Goal: Download file/media

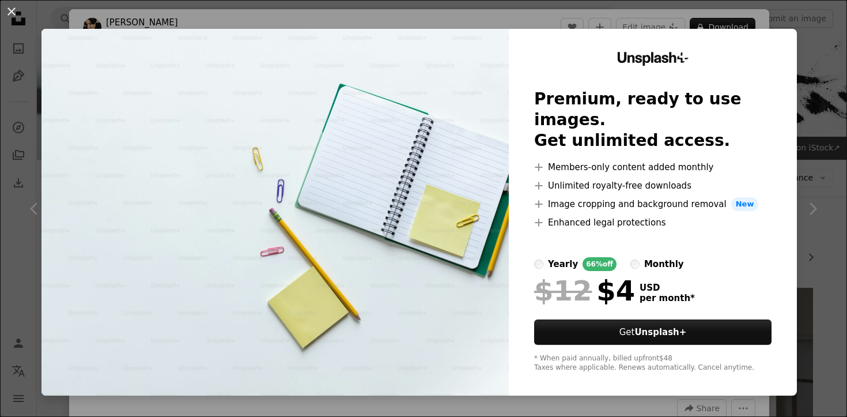
scroll to position [649, 0]
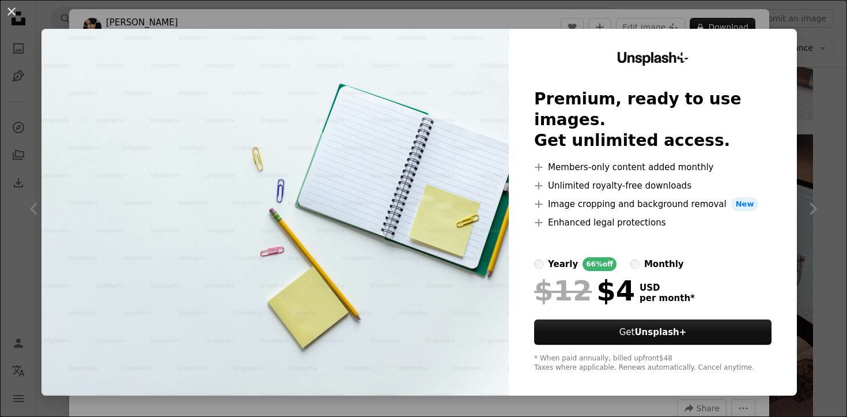
click at [782, 15] on div "An X shape Unsplash+ Premium, ready to use images. Get unlimited access. A plus…" at bounding box center [423, 208] width 847 height 417
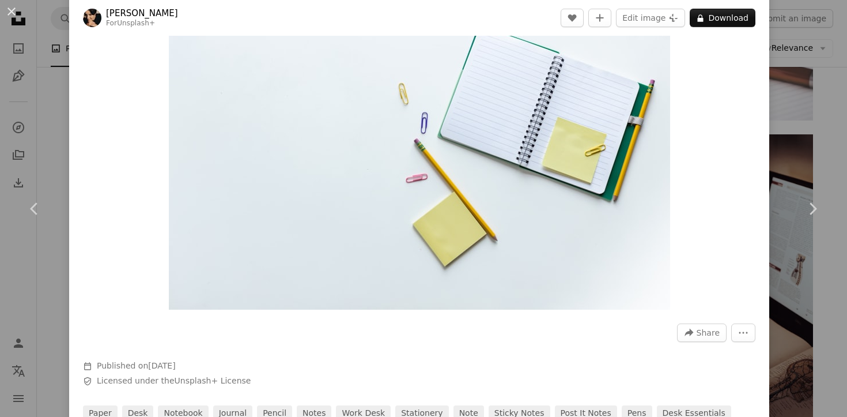
scroll to position [75, 0]
click at [800, 175] on link "Chevron right" at bounding box center [812, 208] width 69 height 111
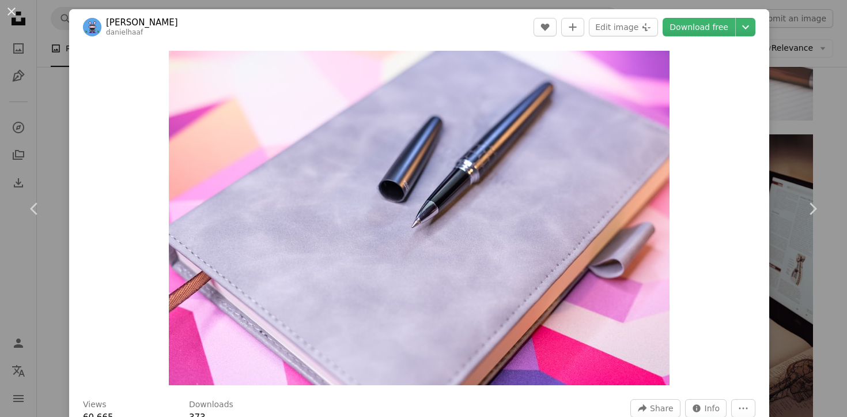
click at [818, 101] on div "An X shape Chevron left Chevron right [PERSON_NAME] danielhaaf A heart A plus s…" at bounding box center [423, 208] width 847 height 417
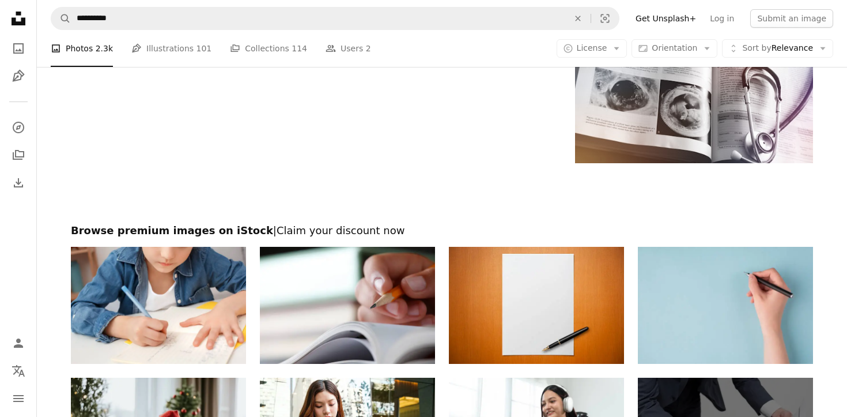
scroll to position [2052, 0]
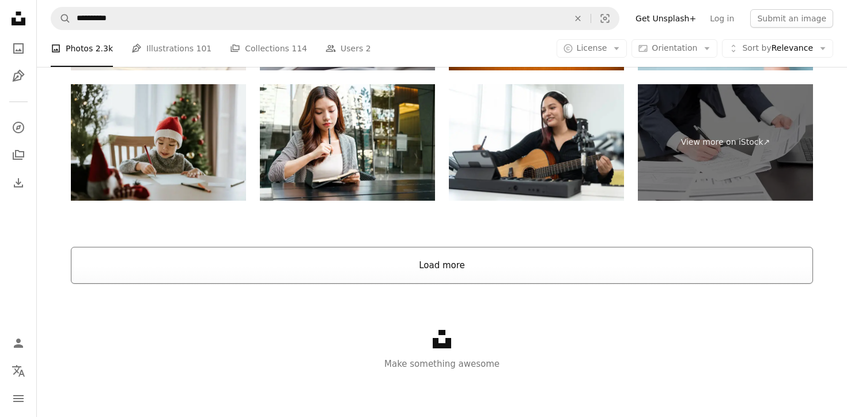
click at [421, 275] on button "Load more" at bounding box center [442, 265] width 742 height 37
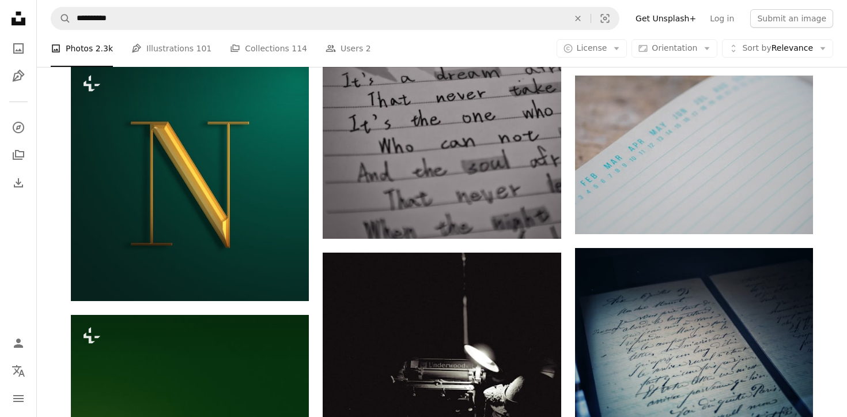
scroll to position [3211, 0]
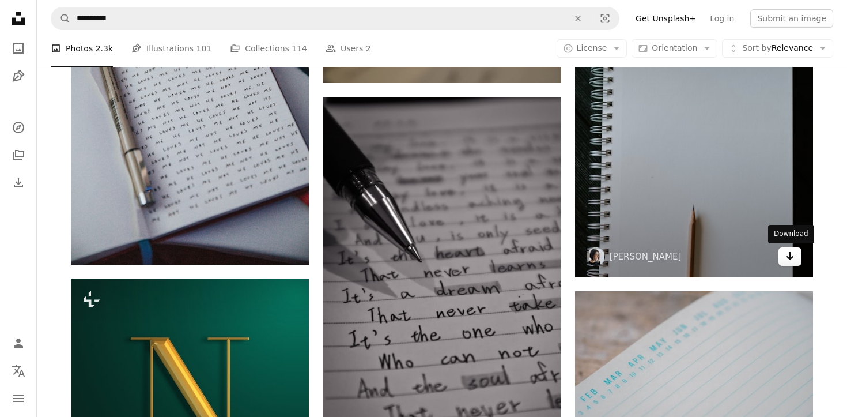
click at [789, 258] on icon "Arrow pointing down" at bounding box center [789, 256] width 9 height 14
